Goal: Task Accomplishment & Management: Manage account settings

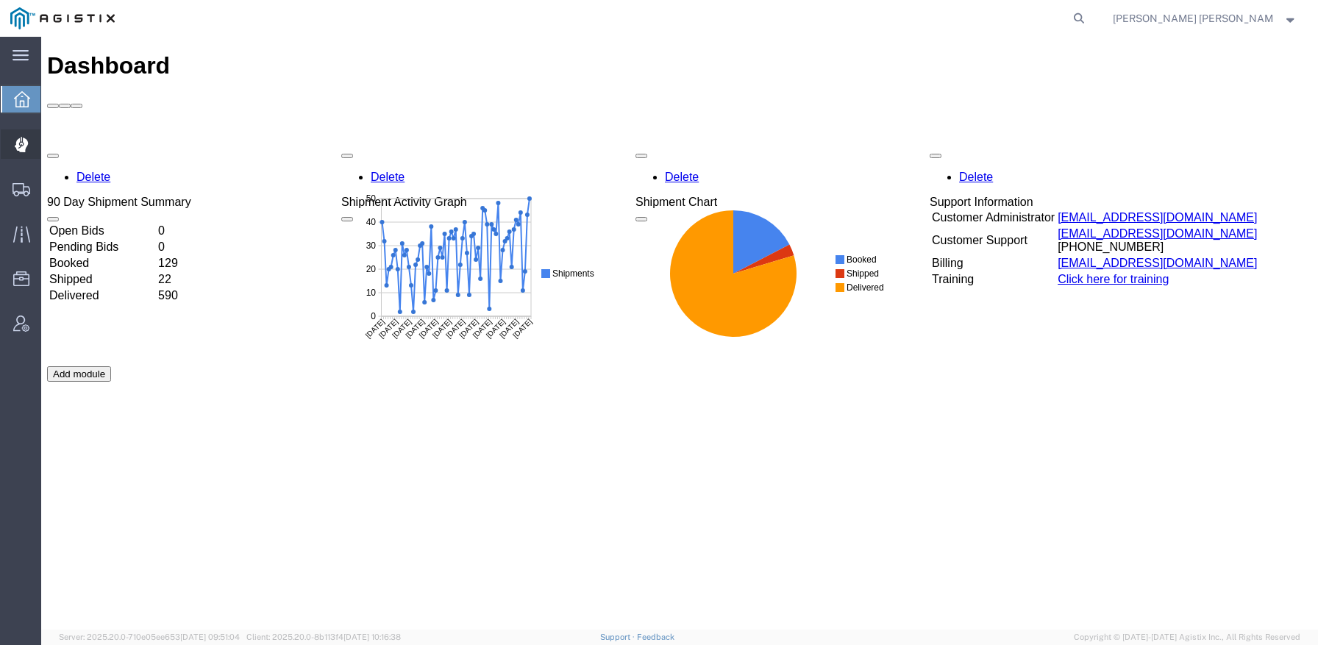
click at [13, 146] on div at bounding box center [21, 143] width 41 height 29
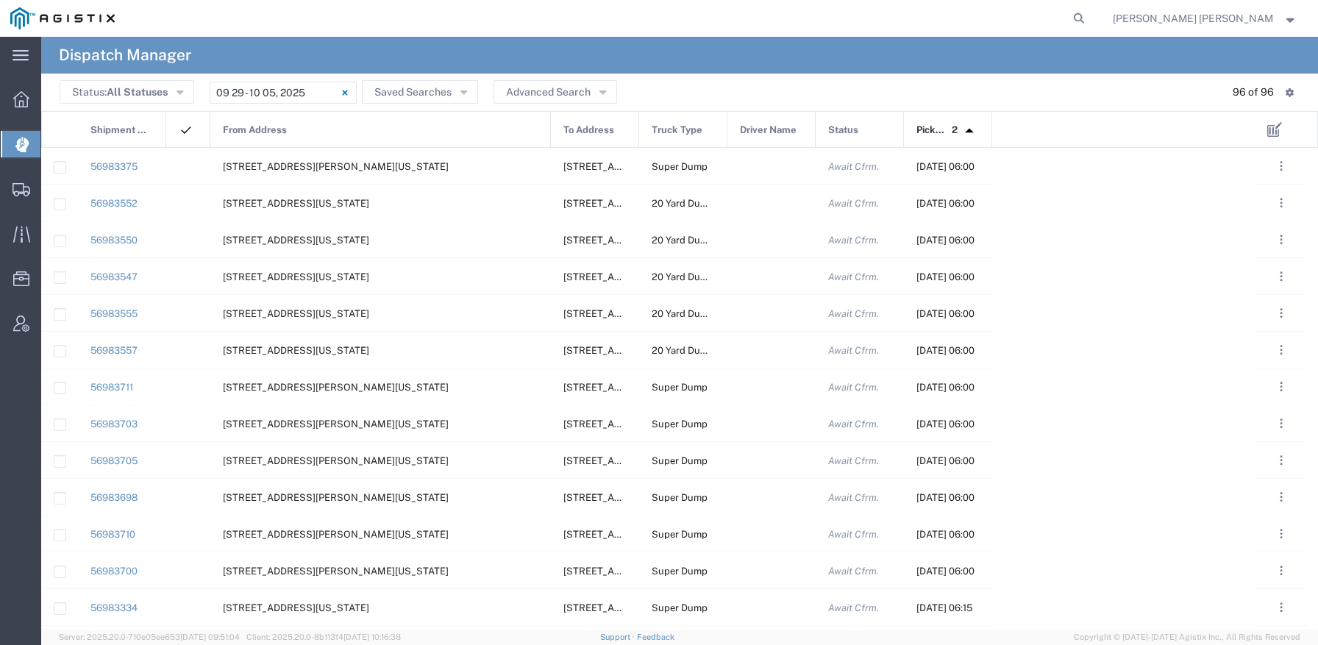
drag, startPoint x: 297, startPoint y: 126, endPoint x: 550, endPoint y: 127, distance: 252.4
click at [550, 127] on div at bounding box center [551, 130] width 6 height 37
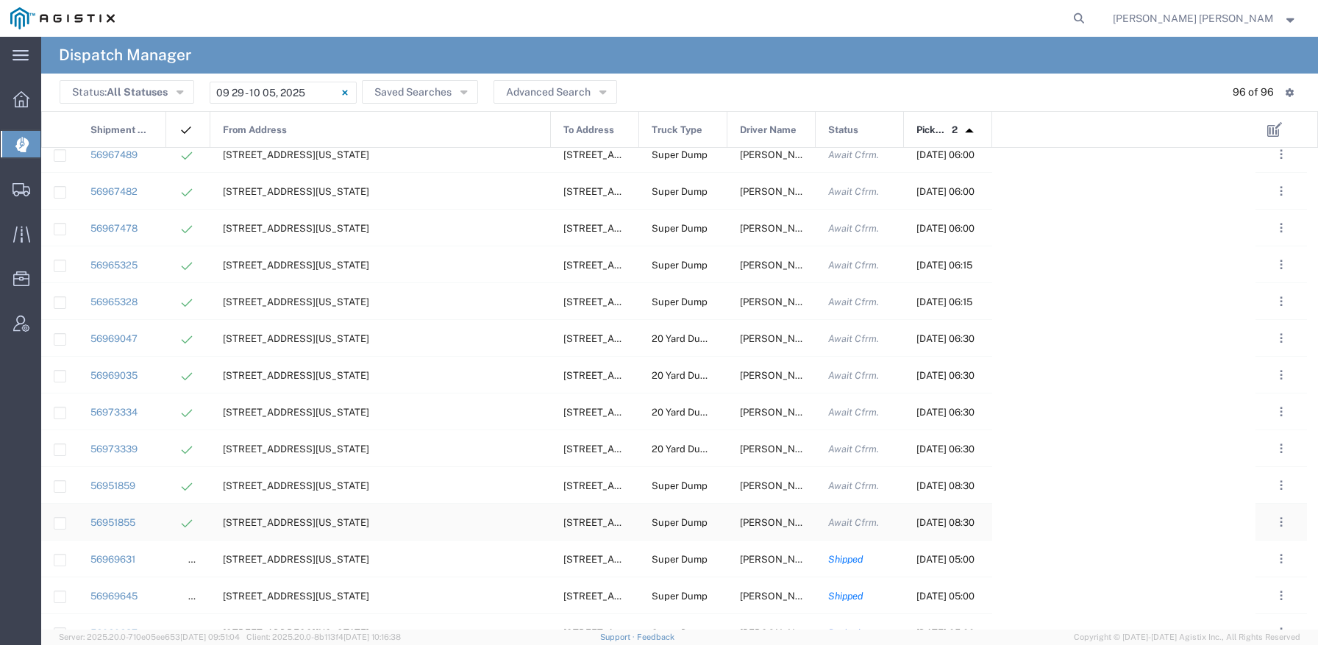
scroll to position [2123, 0]
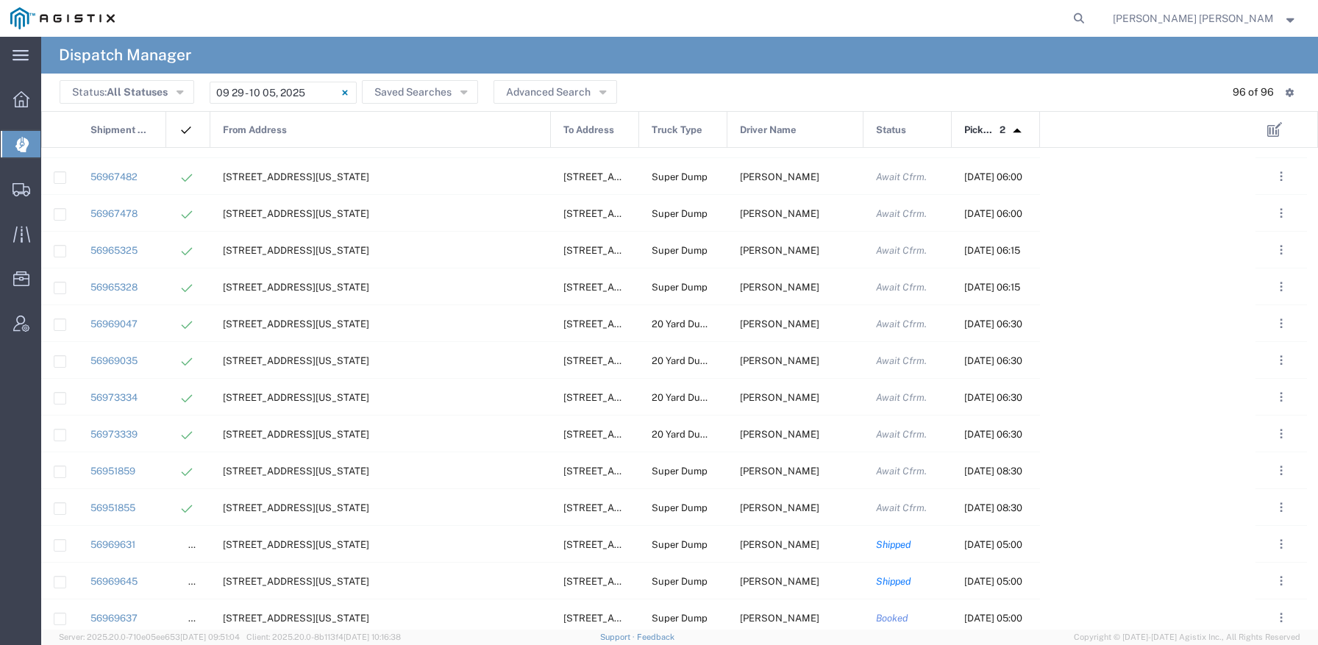
drag, startPoint x: 816, startPoint y: 121, endPoint x: 864, endPoint y: 120, distance: 47.8
click at [864, 120] on div at bounding box center [864, 130] width 6 height 37
